Goal: Navigation & Orientation: Understand site structure

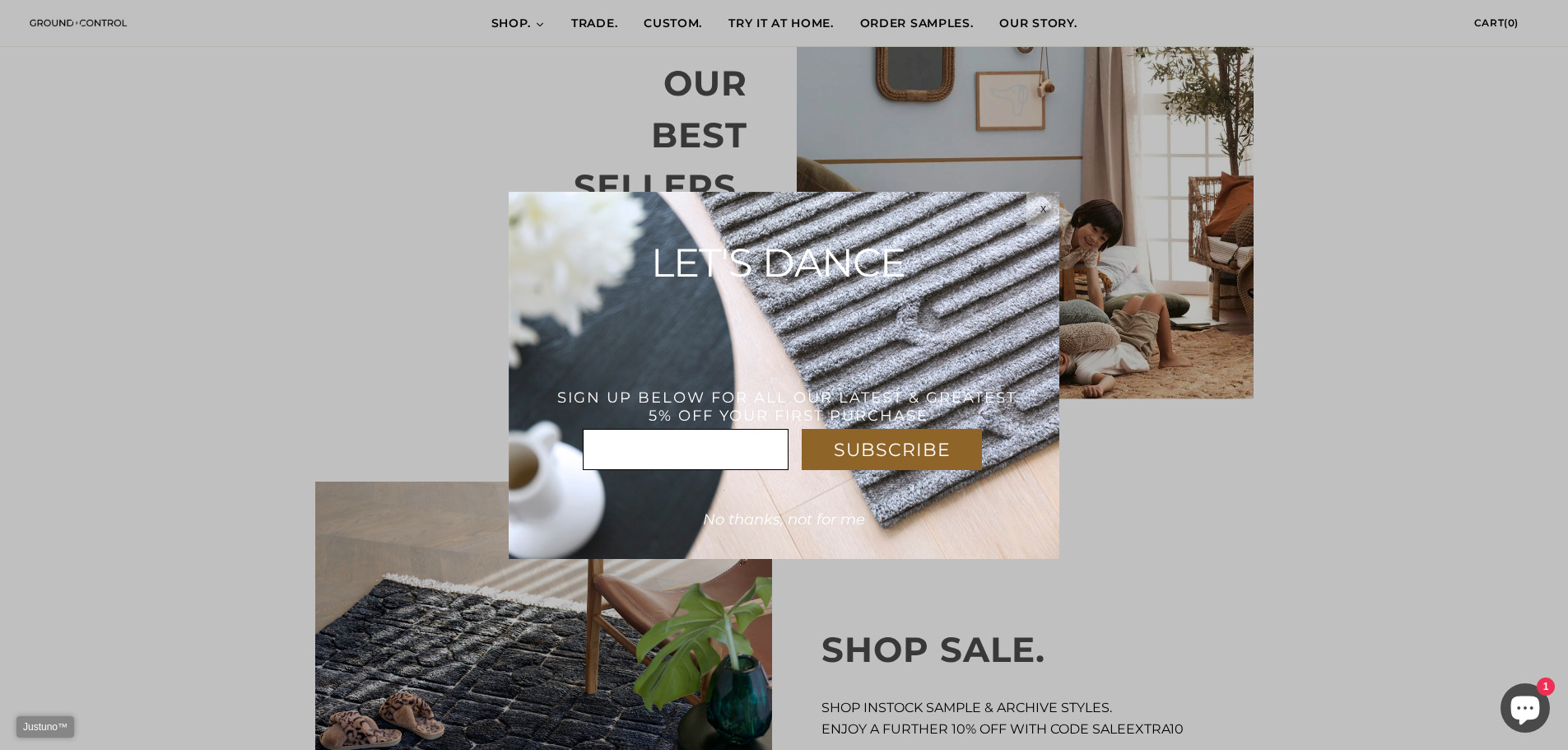
scroll to position [1070, 0]
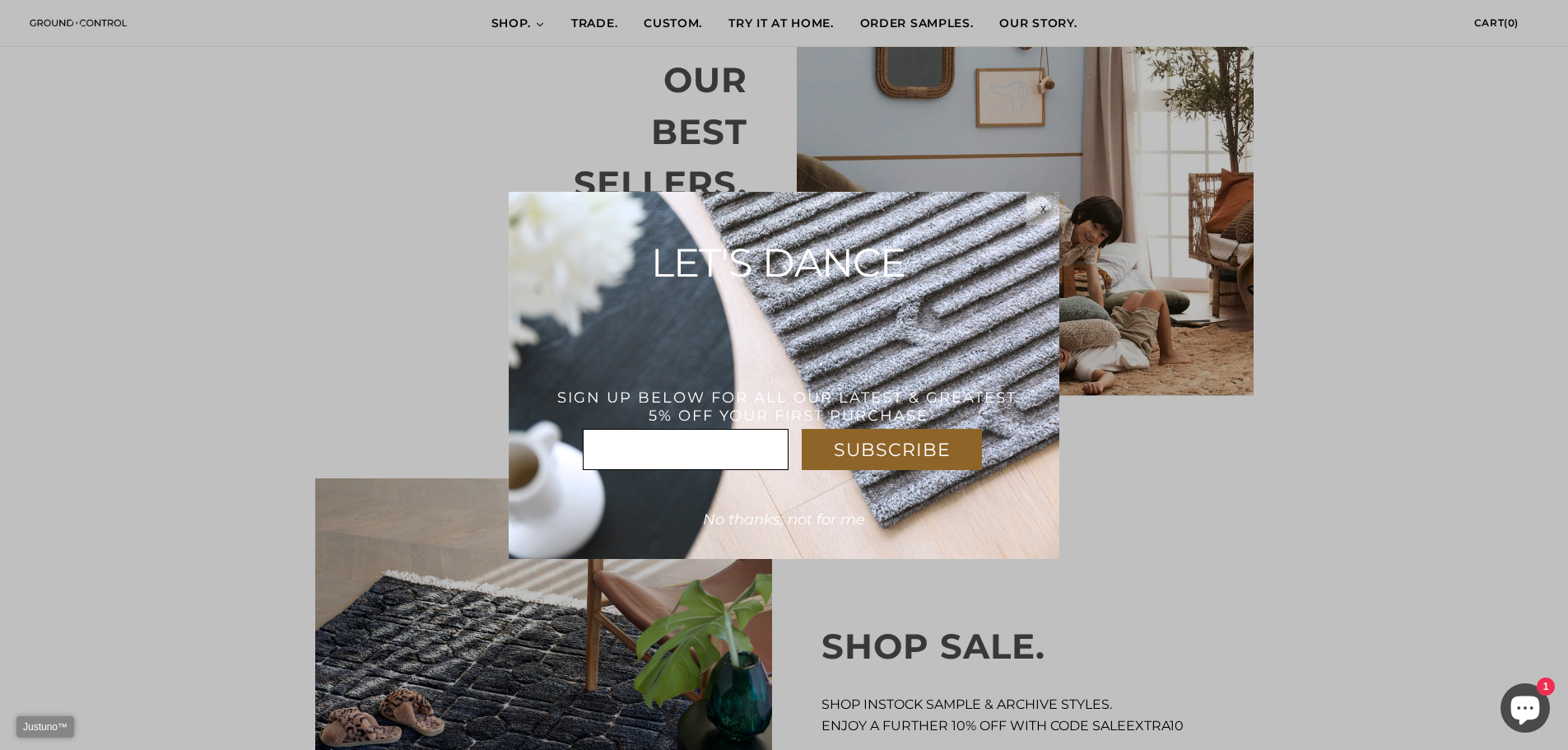
click at [1049, 202] on div "x" at bounding box center [1043, 208] width 33 height 13
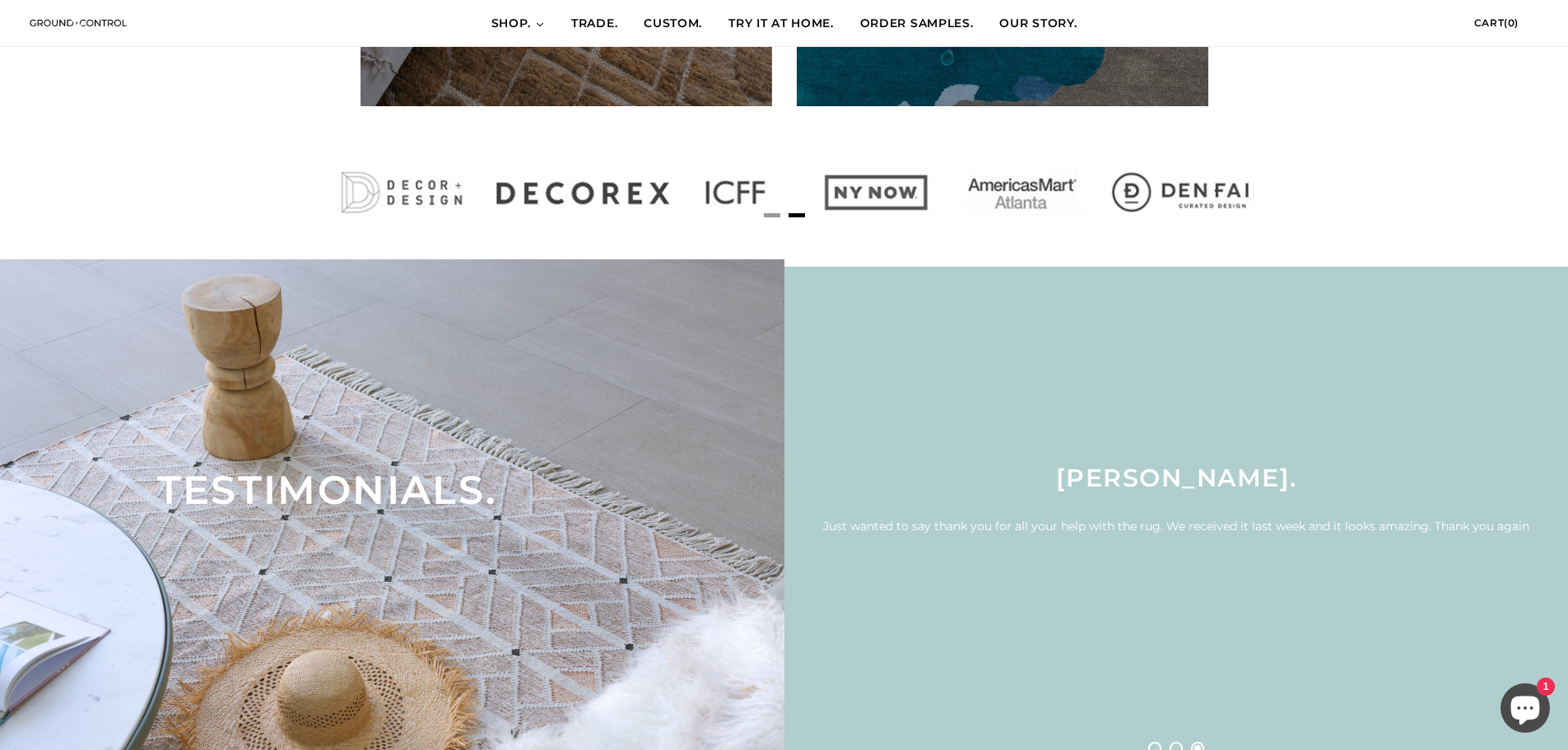
scroll to position [0, 938]
click at [938, 23] on span "ORDER SAMPLES." at bounding box center [917, 24] width 114 height 17
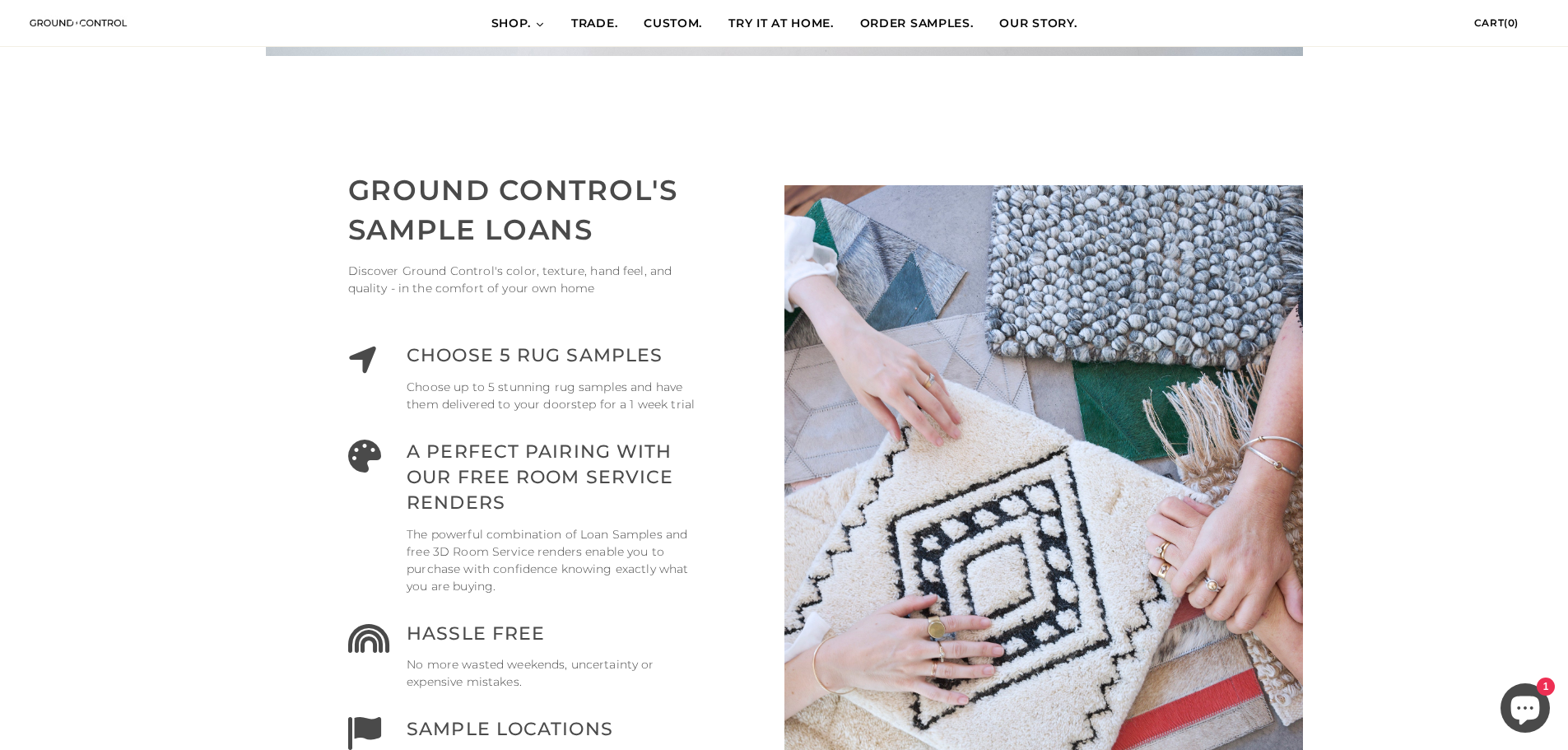
scroll to position [658, 0]
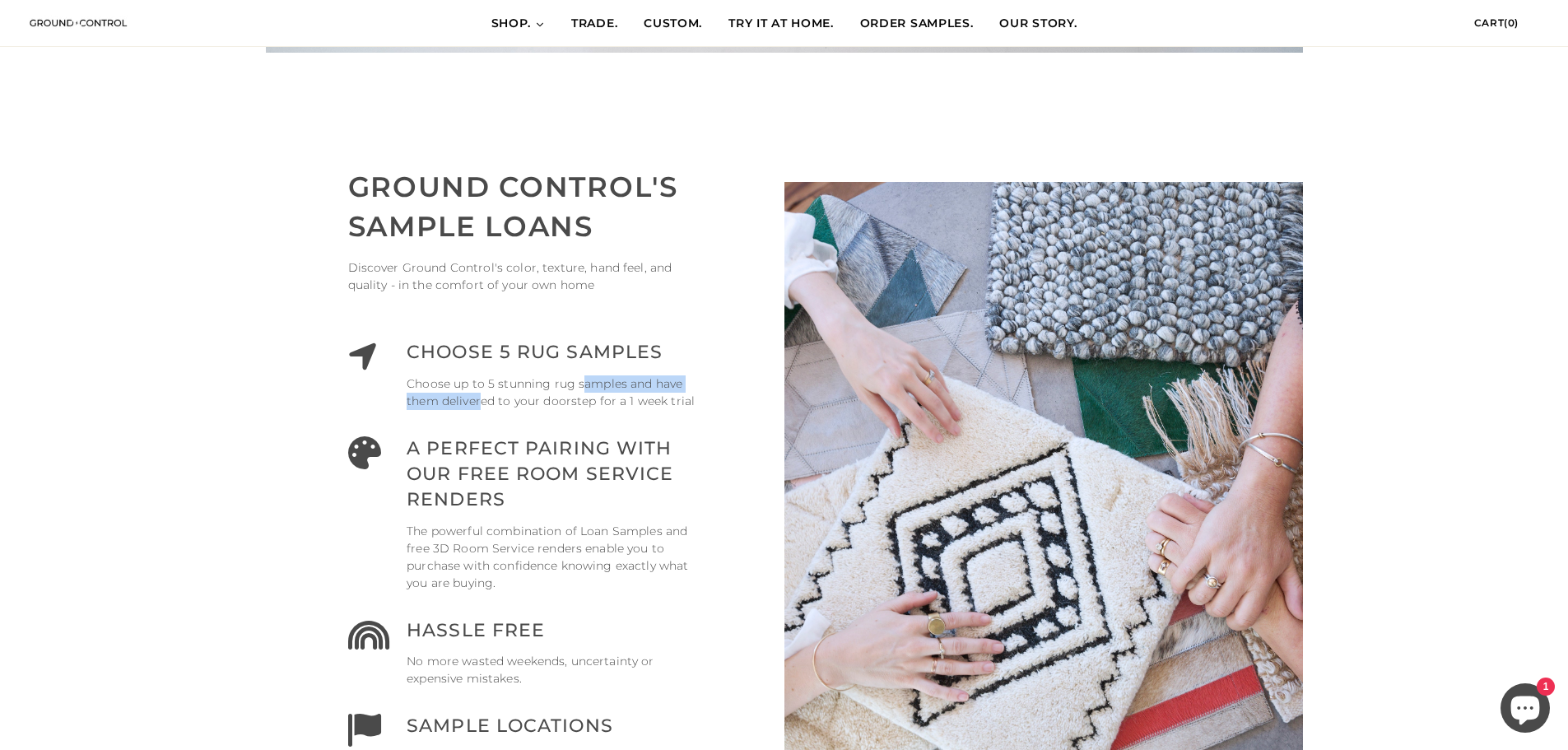
drag, startPoint x: 481, startPoint y: 395, endPoint x: 583, endPoint y: 383, distance: 102.7
click at [583, 383] on p "Choose up to 5 stunning rug samples and have them delivered to your doorstep fo…" at bounding box center [554, 392] width 294 height 34
click at [520, 405] on p "Choose up to 5 stunning rug samples and have them delivered to your doorstep fo…" at bounding box center [554, 392] width 294 height 34
drag, startPoint x: 496, startPoint y: 438, endPoint x: 562, endPoint y: 438, distance: 66.0
click at [562, 438] on h3 "A PERFECT PAIRING WITH OUR FREE ROOM SERVICE RENDERS" at bounding box center [554, 474] width 294 height 75
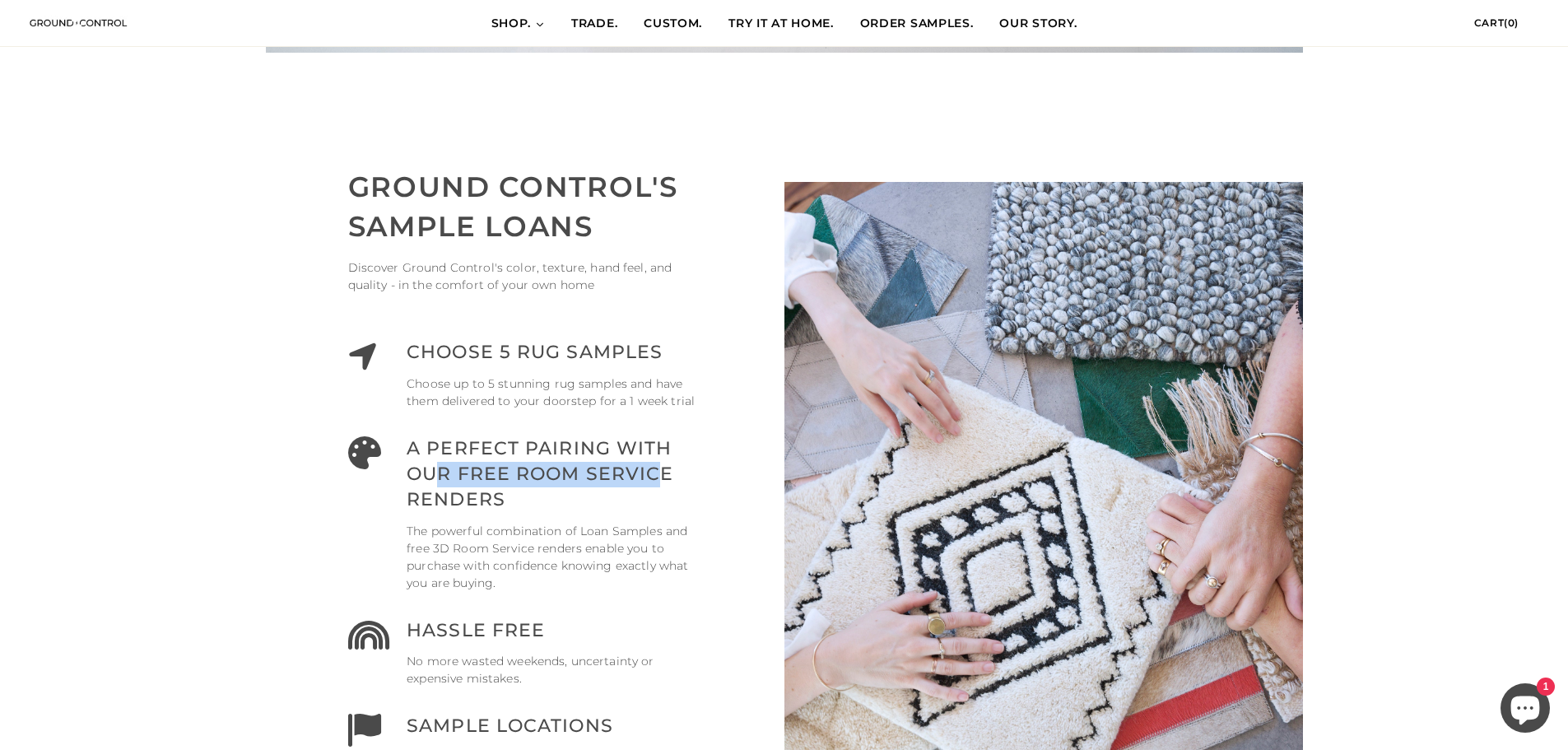
drag, startPoint x: 443, startPoint y: 473, endPoint x: 658, endPoint y: 465, distance: 215.1
click at [658, 465] on h3 "A PERFECT PAIRING WITH OUR FREE ROOM SERVICE RENDERS" at bounding box center [554, 474] width 294 height 75
drag, startPoint x: 431, startPoint y: 529, endPoint x: 515, endPoint y: 529, distance: 84.0
click at [515, 529] on p "The powerful combination of Loan Samples and free 3D Room Service renders enabl…" at bounding box center [554, 557] width 294 height 70
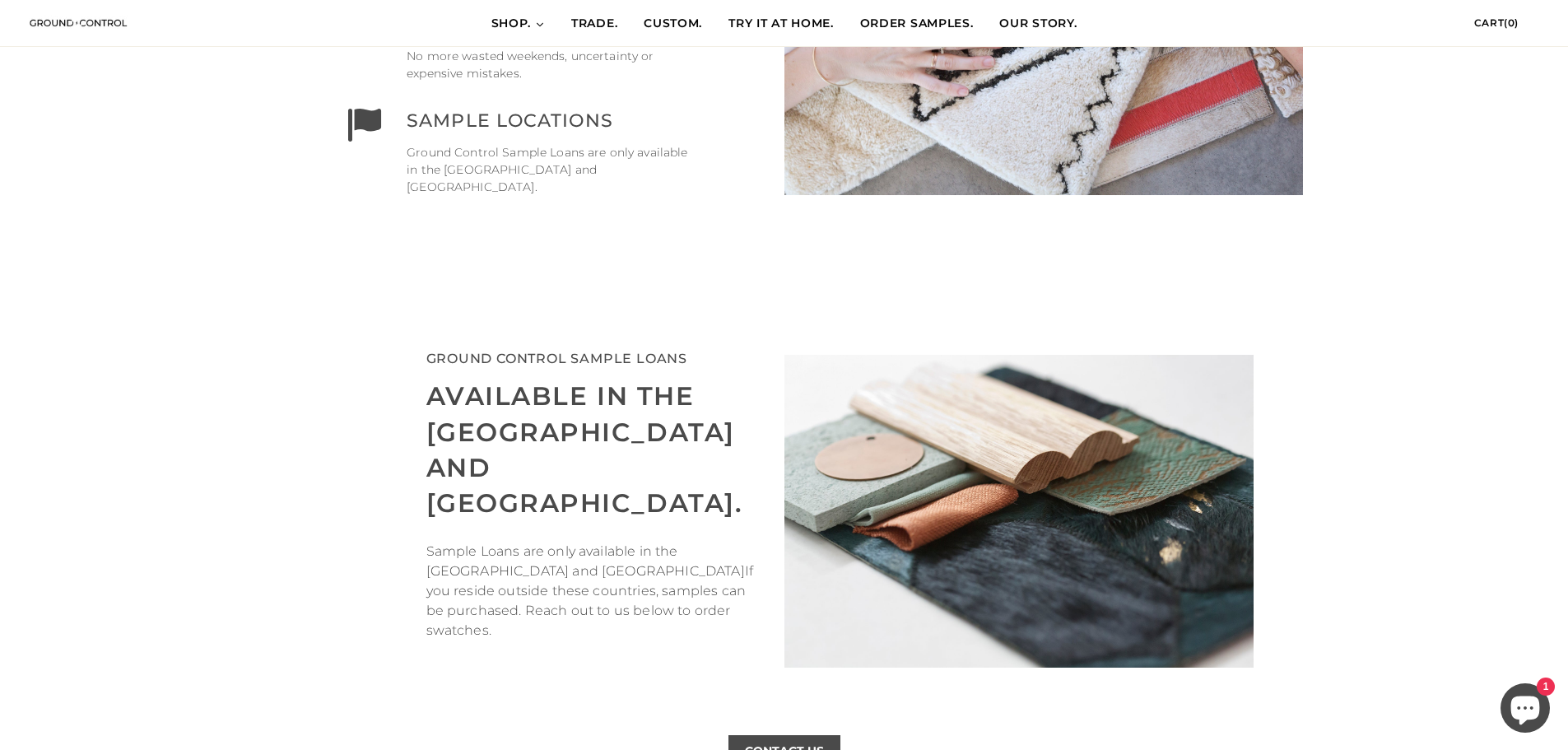
scroll to position [1234, 0]
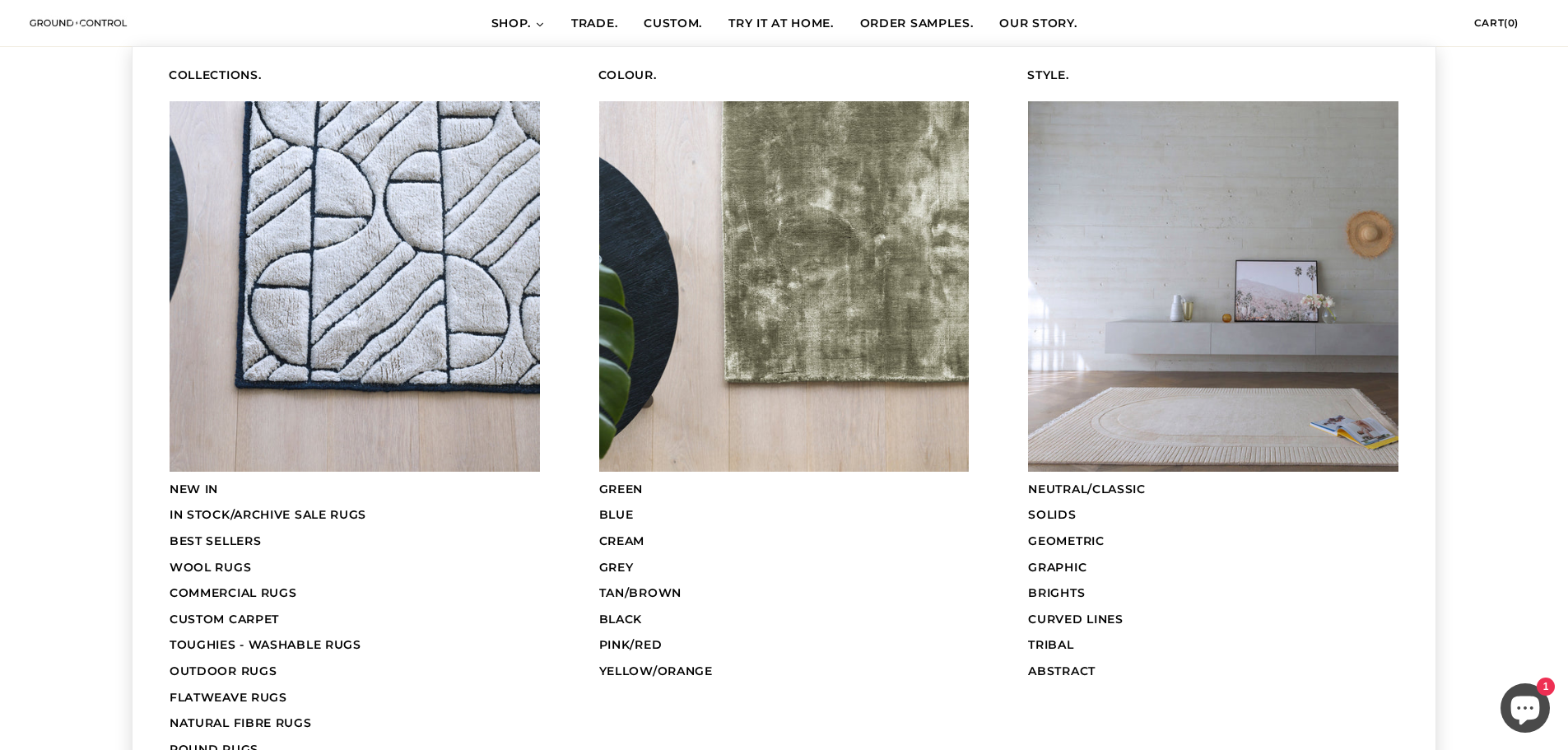
click at [526, 15] on link "SHOP." at bounding box center [519, 24] width 80 height 46
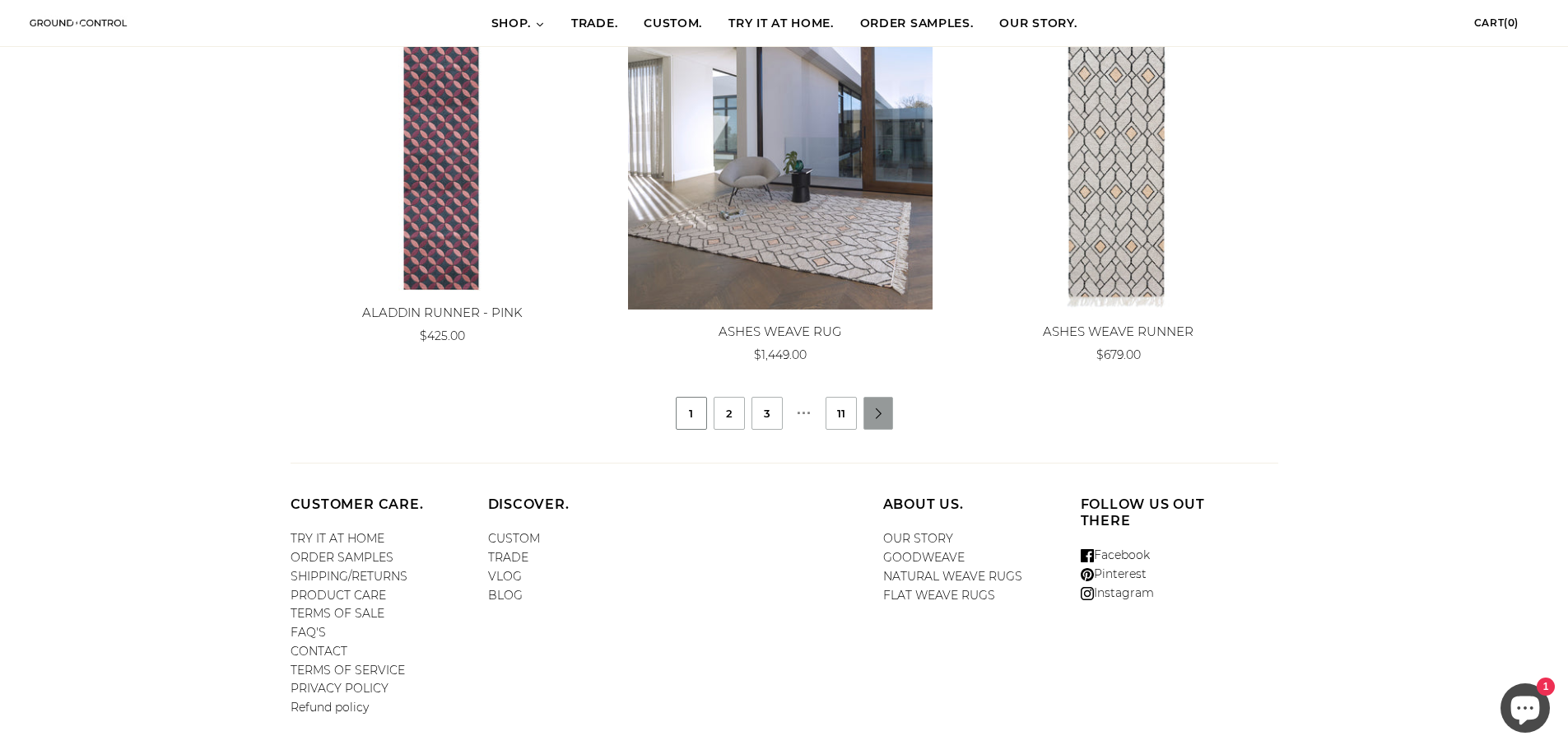
scroll to position [1550, 0]
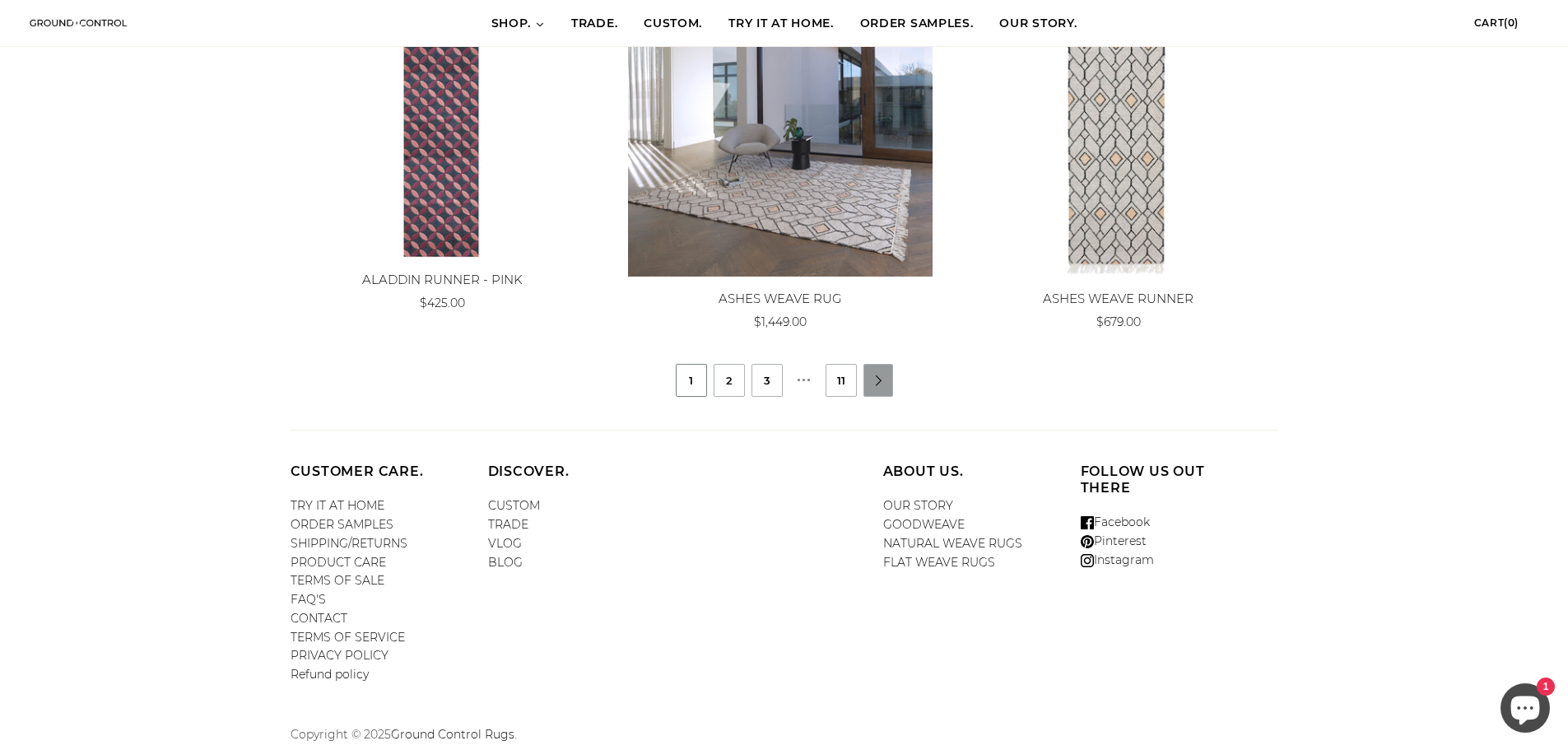
click at [600, 14] on link "TRADE." at bounding box center [594, 24] width 73 height 46
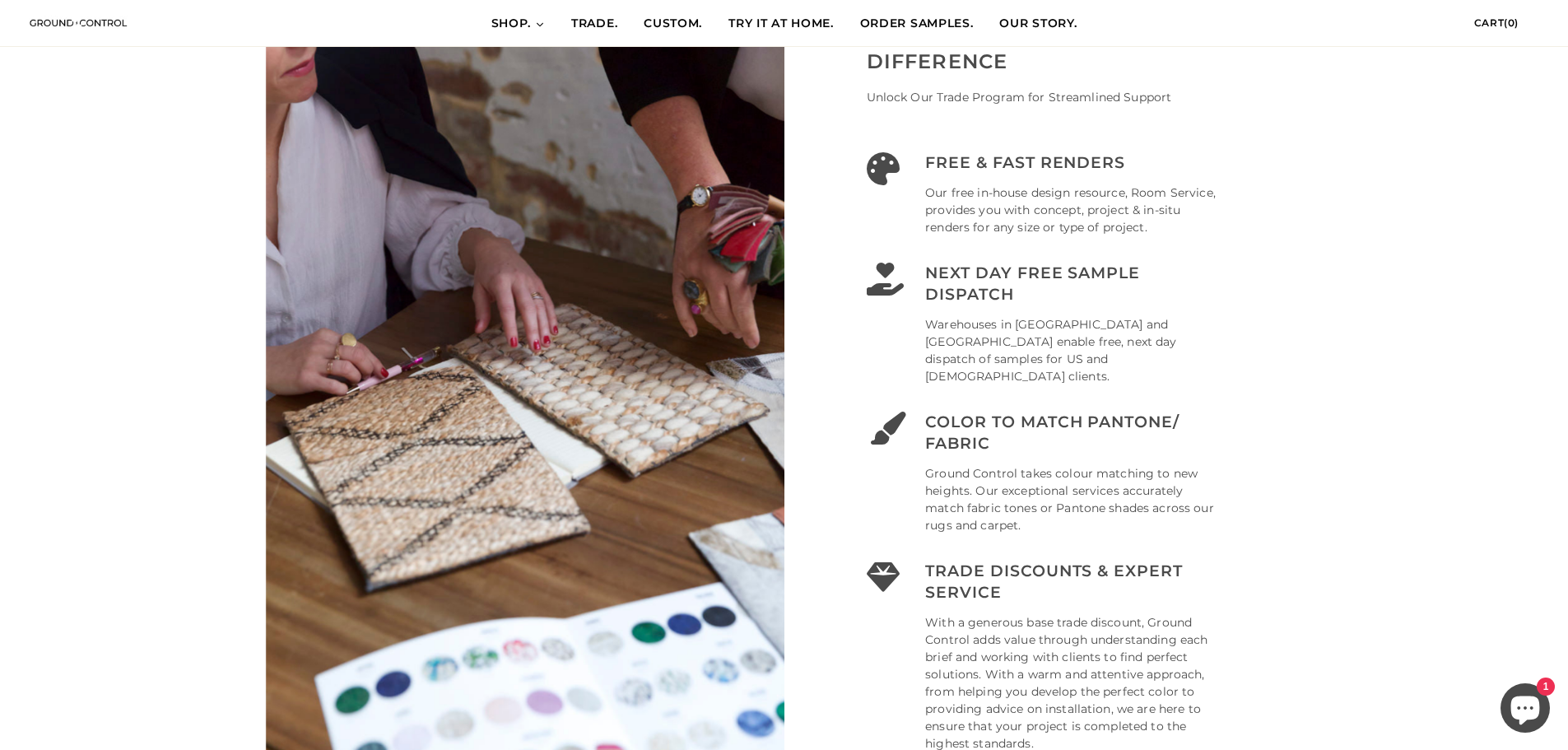
scroll to position [1070, 0]
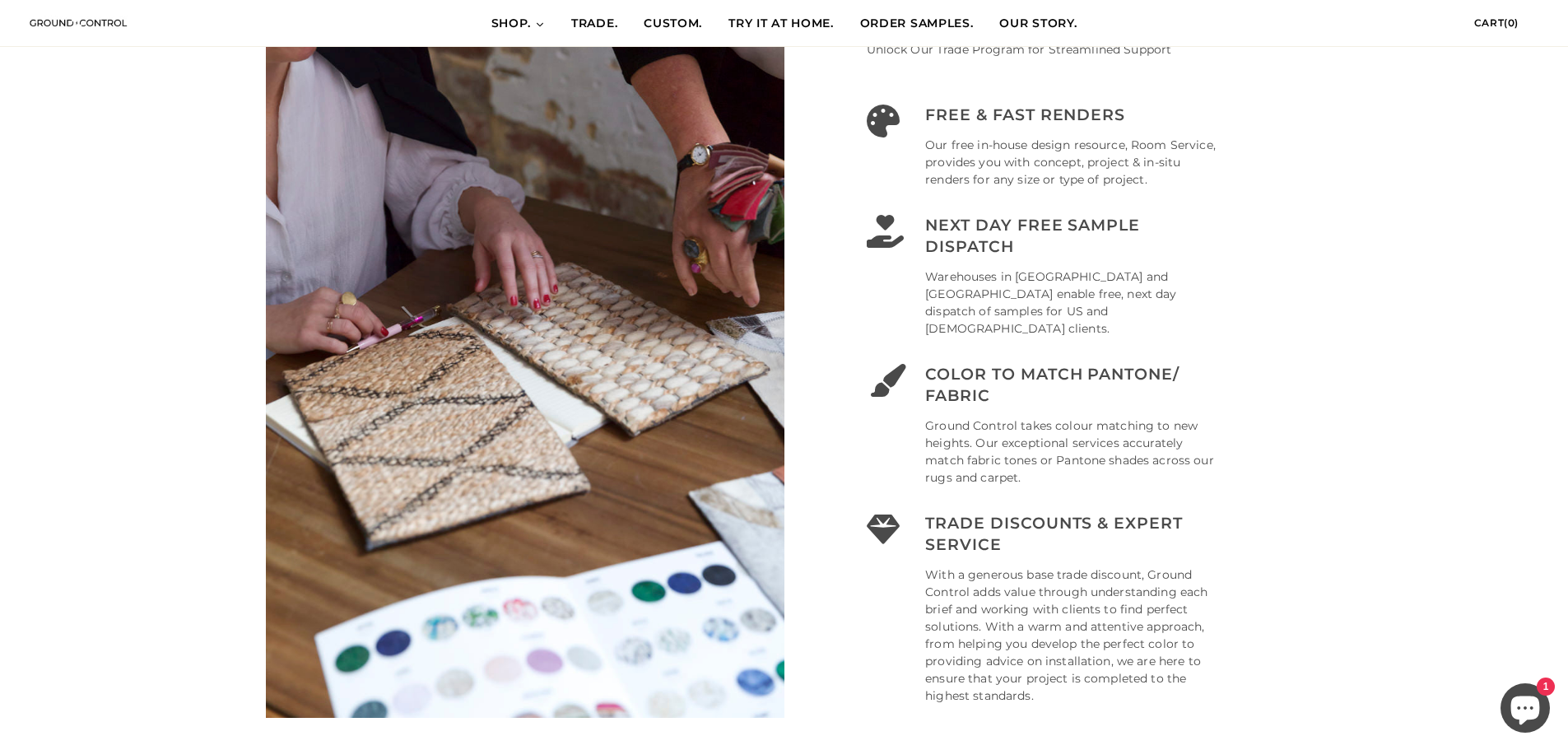
click at [663, 18] on span "CUSTOM." at bounding box center [673, 24] width 59 height 17
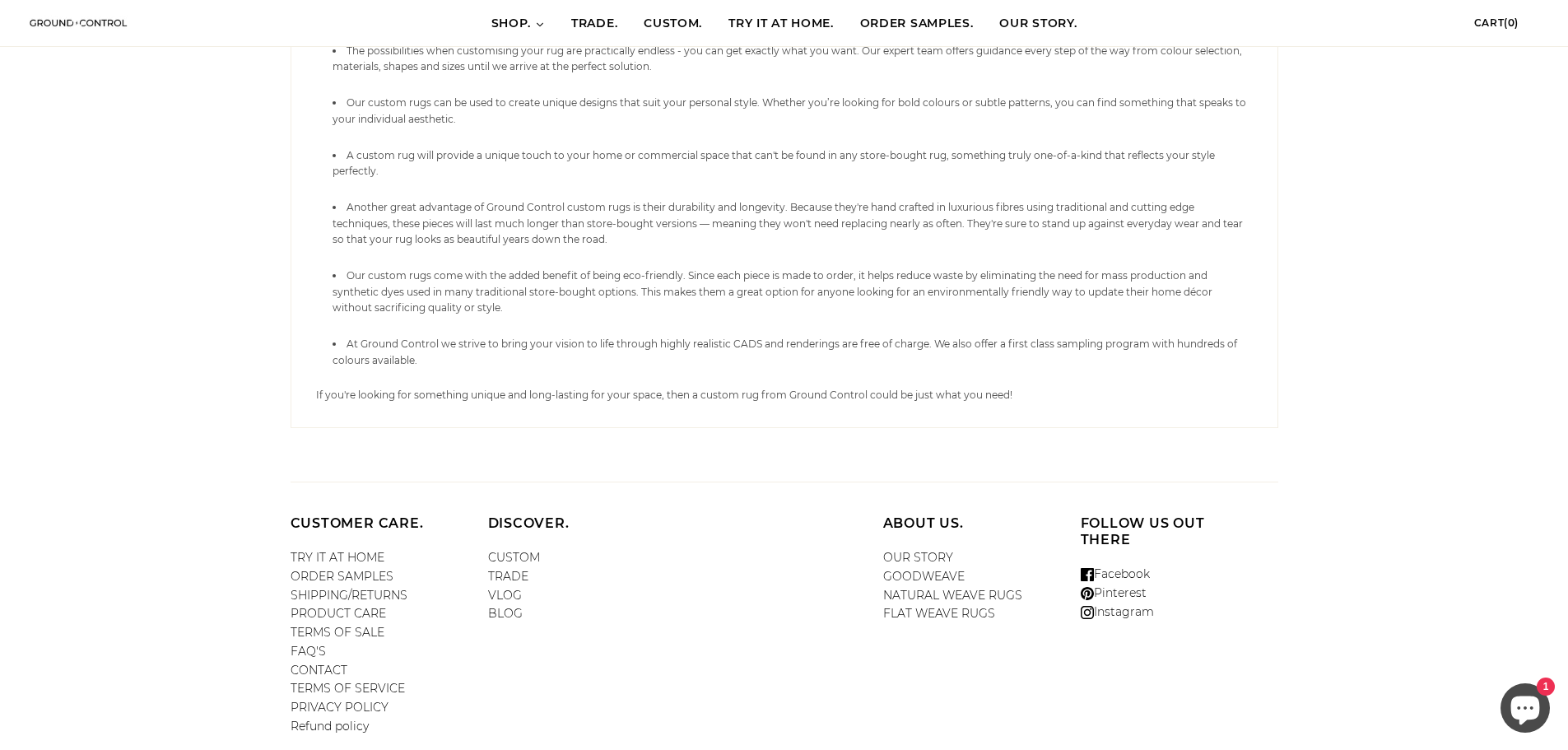
click at [904, 550] on link "OUR STORY" at bounding box center [918, 557] width 70 height 15
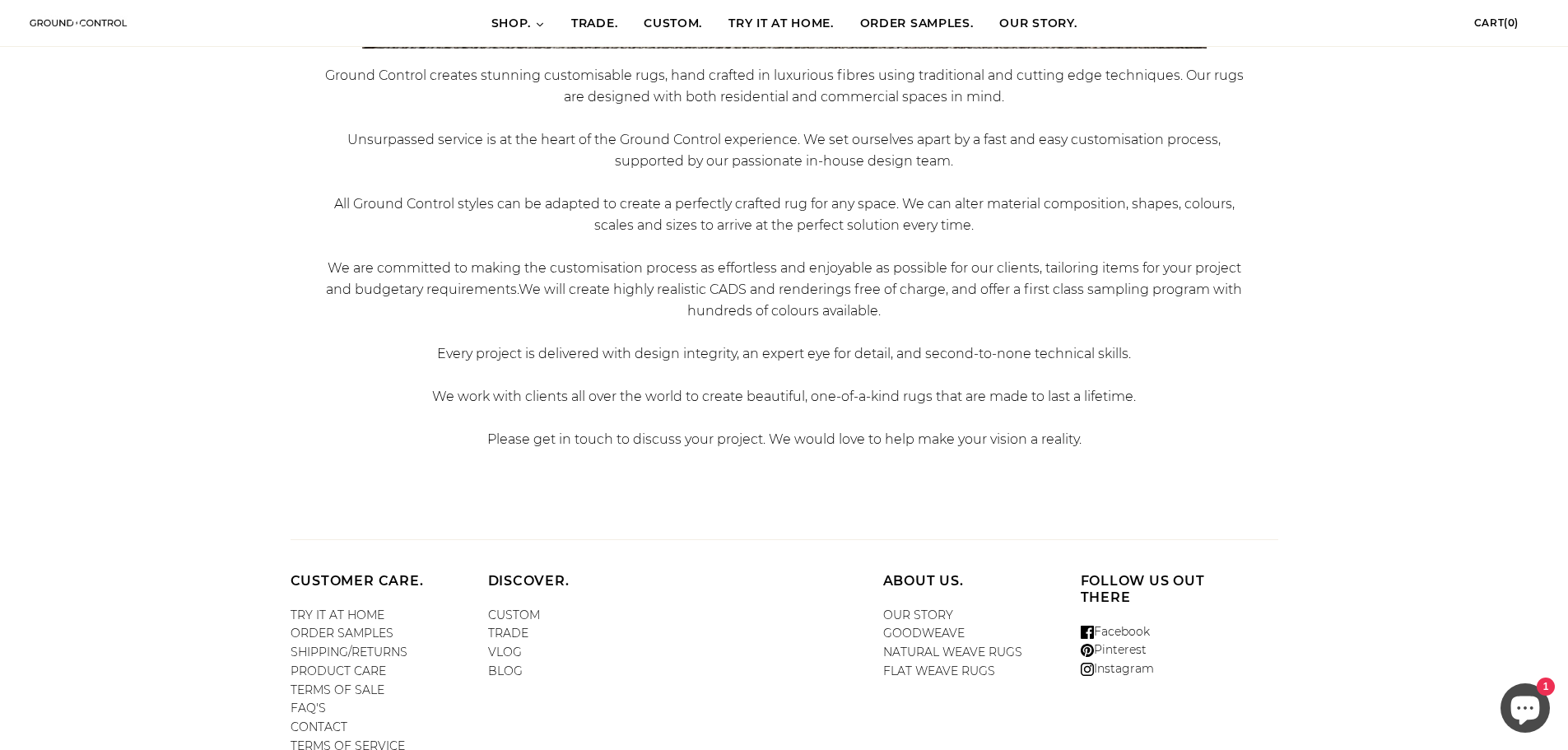
scroll to position [658, 0]
